Goal: Find specific page/section: Find specific page/section

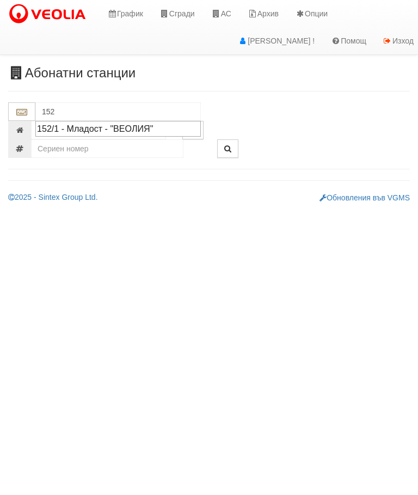
click at [121, 132] on div "152/1 - Младост - "ВЕОЛИЯ"" at bounding box center [118, 128] width 162 height 13
type input "152/1 - Младост - "ВЕОЛИЯ""
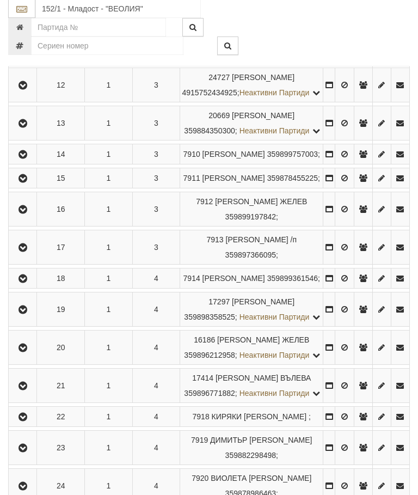
scroll to position [543, 0]
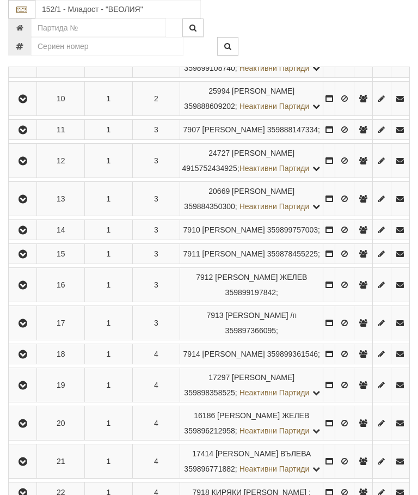
click at [23, 165] on icon "button" at bounding box center [22, 161] width 13 height 8
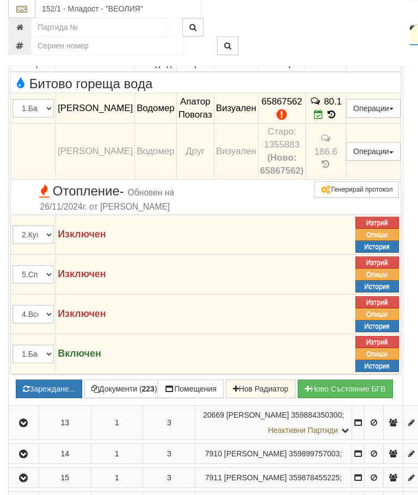
click at [78, 398] on button "Зареждане..." at bounding box center [49, 389] width 66 height 19
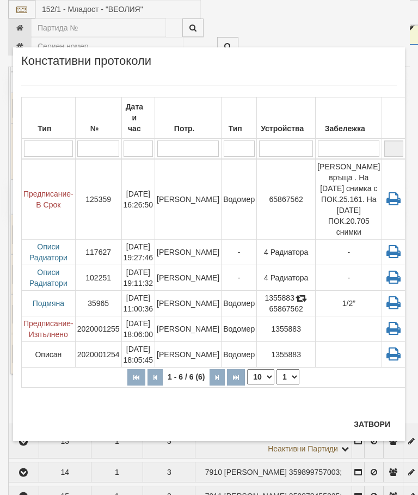
click at [377, 417] on button "Затвори" at bounding box center [372, 423] width 50 height 17
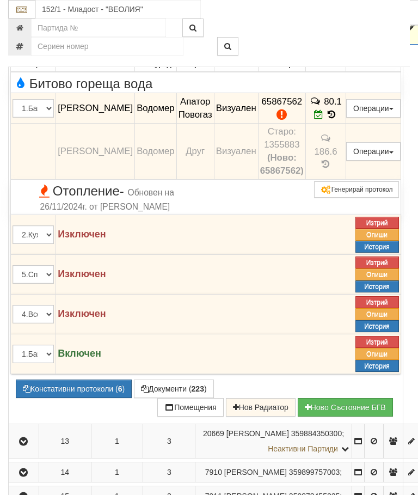
click at [170, 398] on button "Документи ( 223 )" at bounding box center [174, 388] width 80 height 19
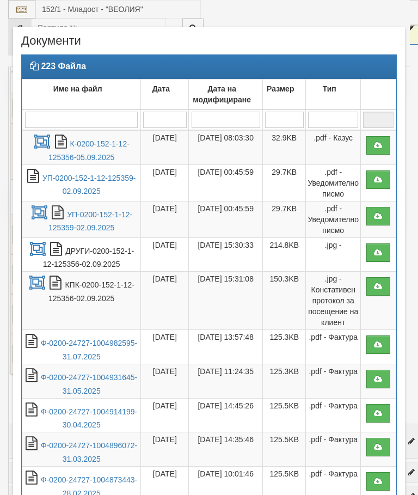
select select "10"
select select "1"
click at [110, 143] on link "К-0200-152-1-12-125356-05.09.2025" at bounding box center [88, 150] width 81 height 22
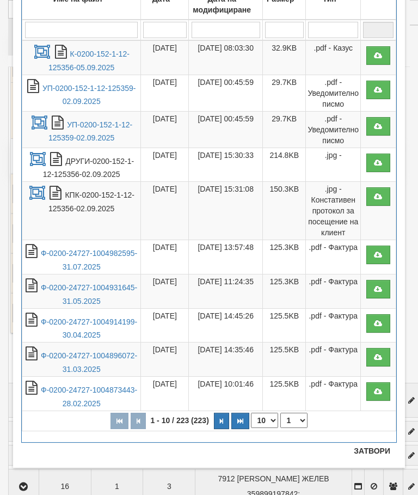
scroll to position [90, 0]
click at [374, 451] on button "Затвори" at bounding box center [372, 450] width 50 height 17
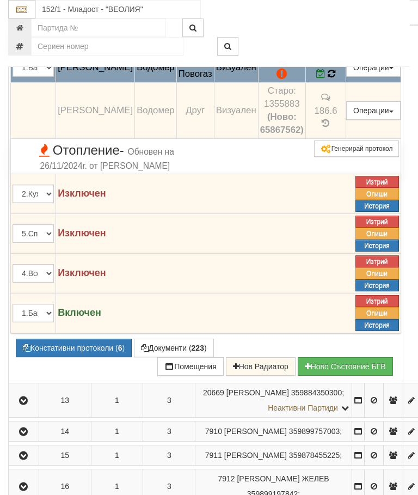
click at [336, 83] on td "80.1" at bounding box center [325, 67] width 40 height 30
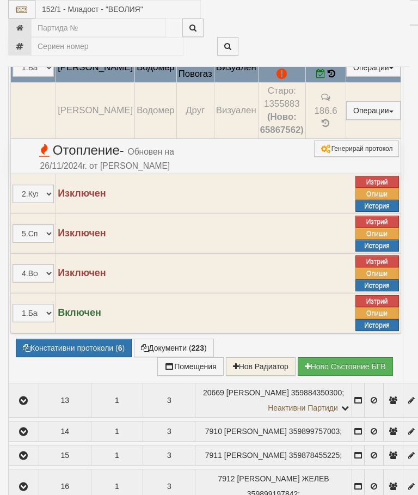
select select "10"
select select "1"
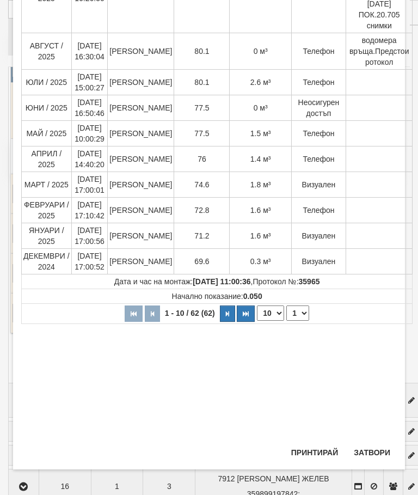
scroll to position [187, 0]
click at [371, 446] on button "Затвори" at bounding box center [372, 451] width 50 height 17
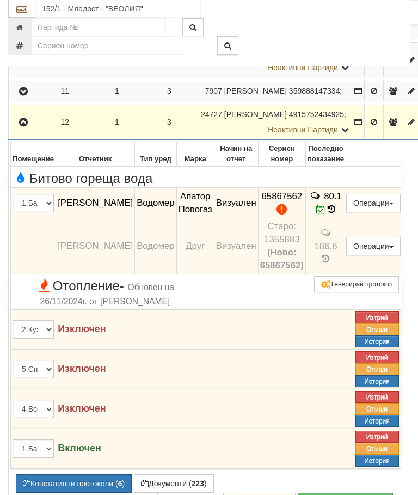
scroll to position [555, 0]
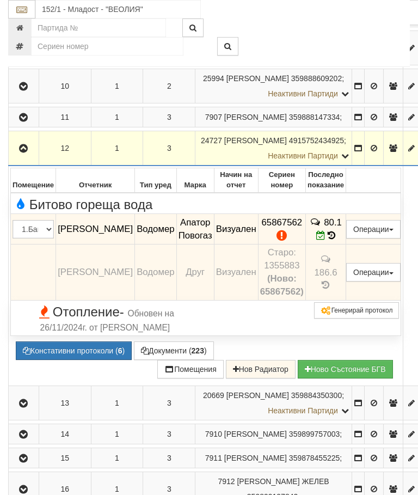
click at [25, 152] on icon "button" at bounding box center [23, 149] width 13 height 8
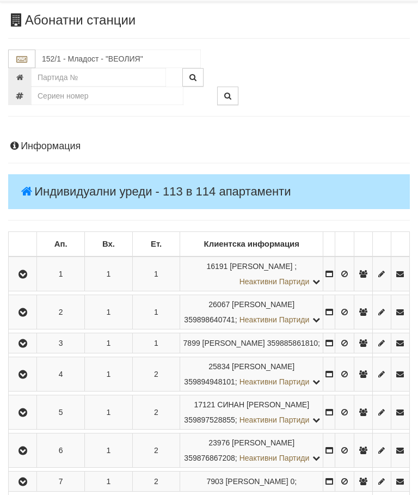
scroll to position [0, 0]
